Goal: Information Seeking & Learning: Find specific fact

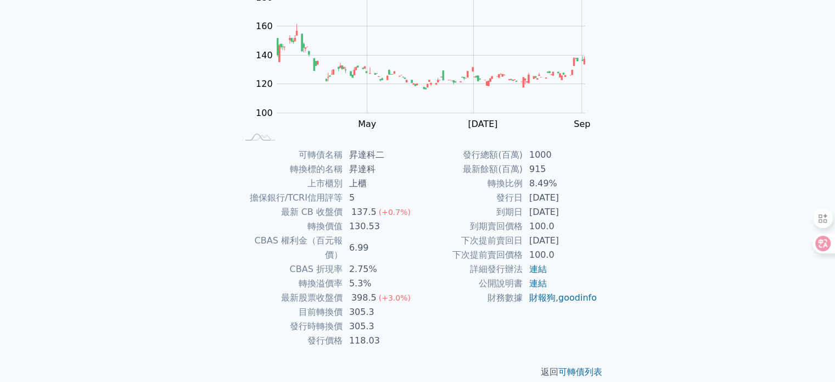
scroll to position [127, 0]
drag, startPoint x: 496, startPoint y: 171, endPoint x: 534, endPoint y: 172, distance: 37.9
click at [534, 172] on tr "最新餘額(百萬) 915" at bounding box center [508, 169] width 180 height 14
click at [538, 172] on td "915" at bounding box center [560, 169] width 75 height 14
drag, startPoint x: 529, startPoint y: 183, endPoint x: 553, endPoint y: 186, distance: 23.8
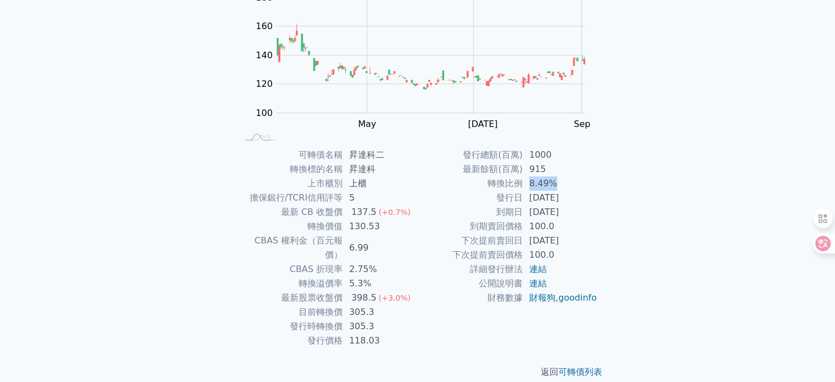
click at [553, 186] on td "8.49%" at bounding box center [560, 183] width 75 height 14
drag, startPoint x: 560, startPoint y: 184, endPoint x: 536, endPoint y: 185, distance: 24.2
click at [536, 185] on td "8.49%" at bounding box center [560, 183] width 75 height 14
